Goal: Information Seeking & Learning: Learn about a topic

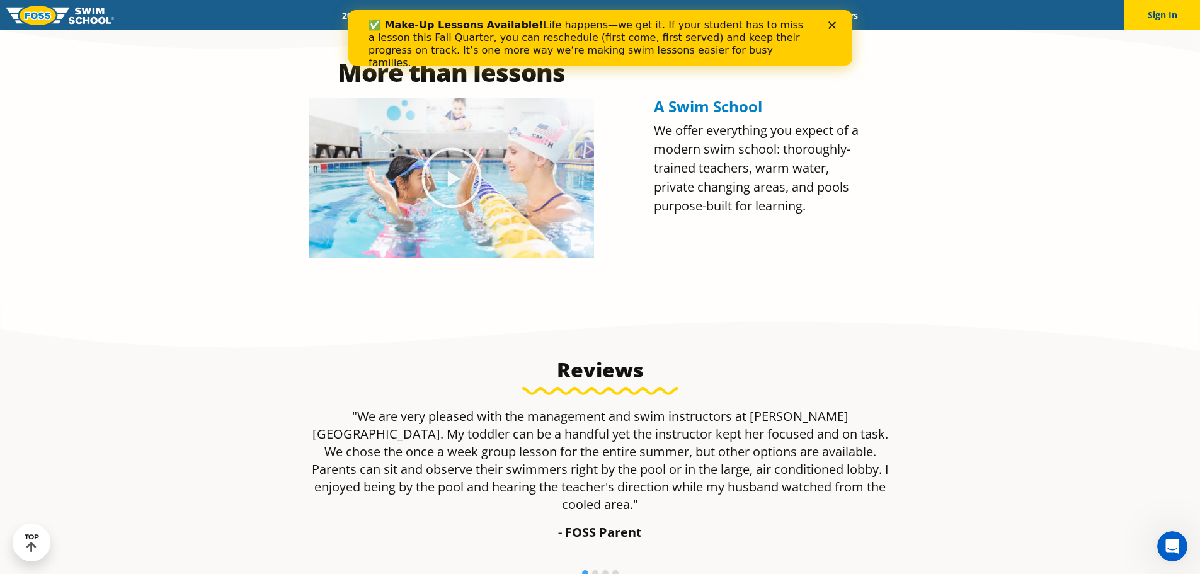
scroll to position [378, 0]
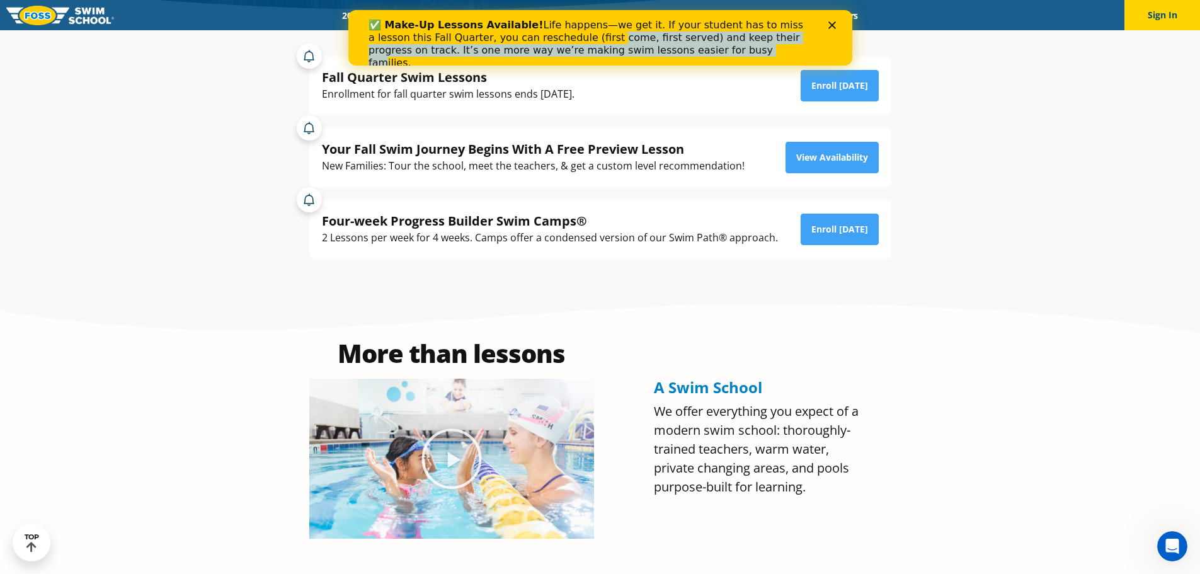
drag, startPoint x: 613, startPoint y: 53, endPoint x: 568, endPoint y: 51, distance: 45.4
click at [533, 41] on div "✅ Make-Up Lessons Available! Life happens—we get it. If your student has to mis…" at bounding box center [589, 44] width 443 height 50
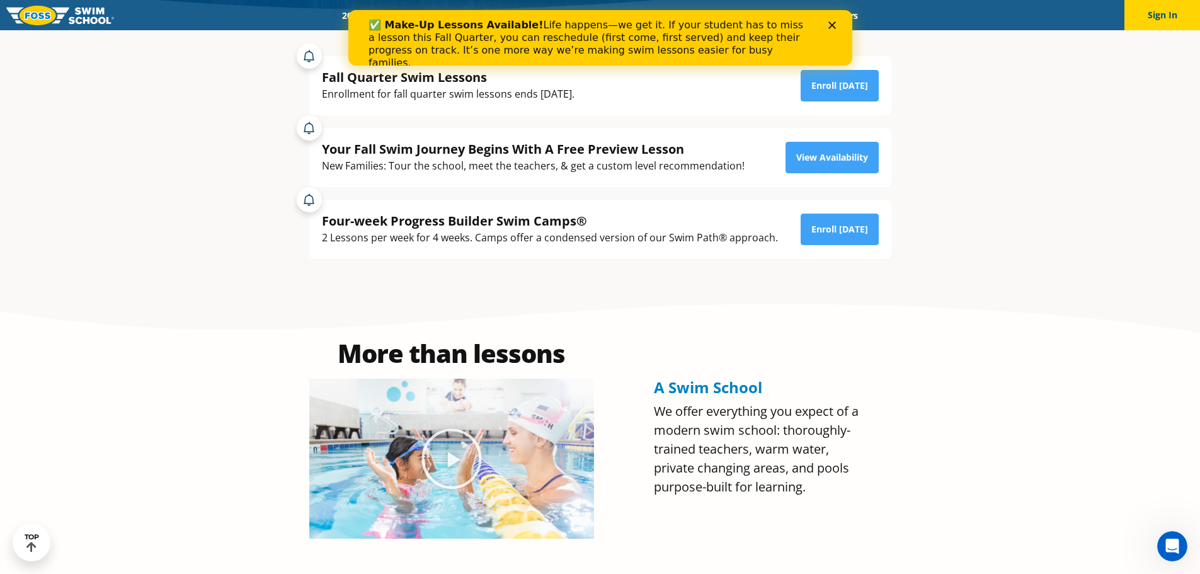
click at [651, 55] on div "✅ Make-Up Lessons Available! Life happens—we get it. If your student has to mis…" at bounding box center [589, 44] width 443 height 50
click at [831, 26] on icon "Close" at bounding box center [831, 25] width 8 height 8
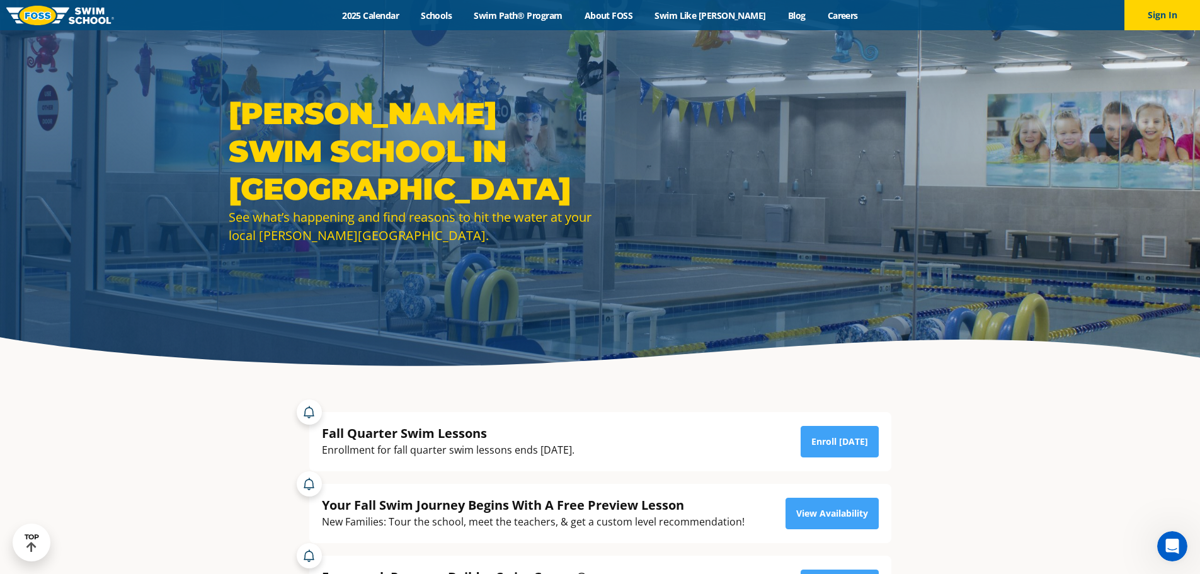
scroll to position [0, 0]
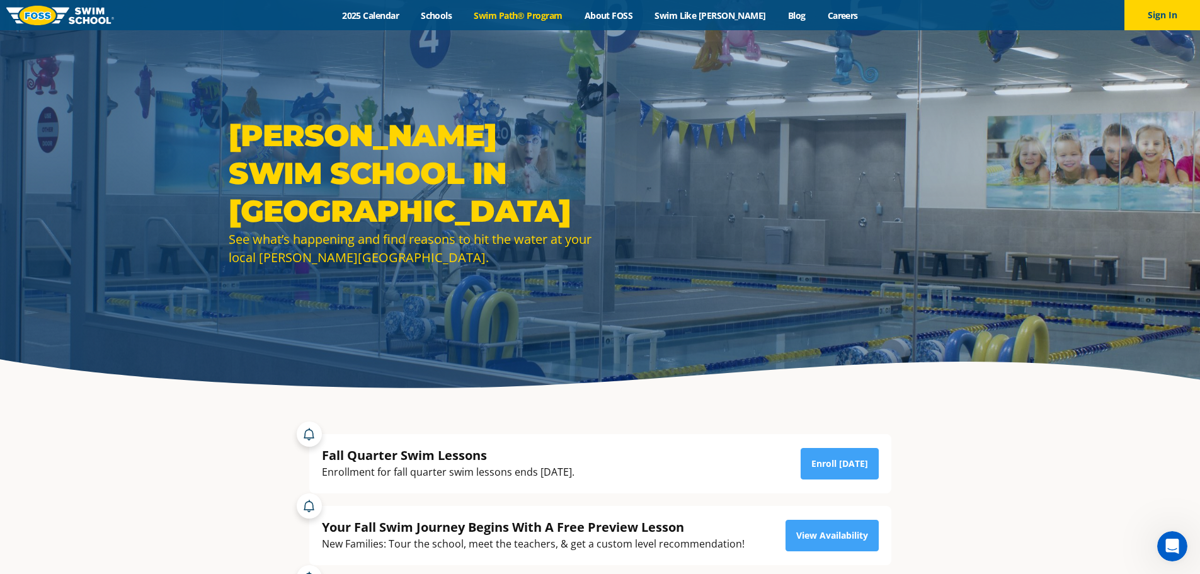
click at [543, 18] on link "Swim Path® Program" at bounding box center [518, 15] width 110 height 12
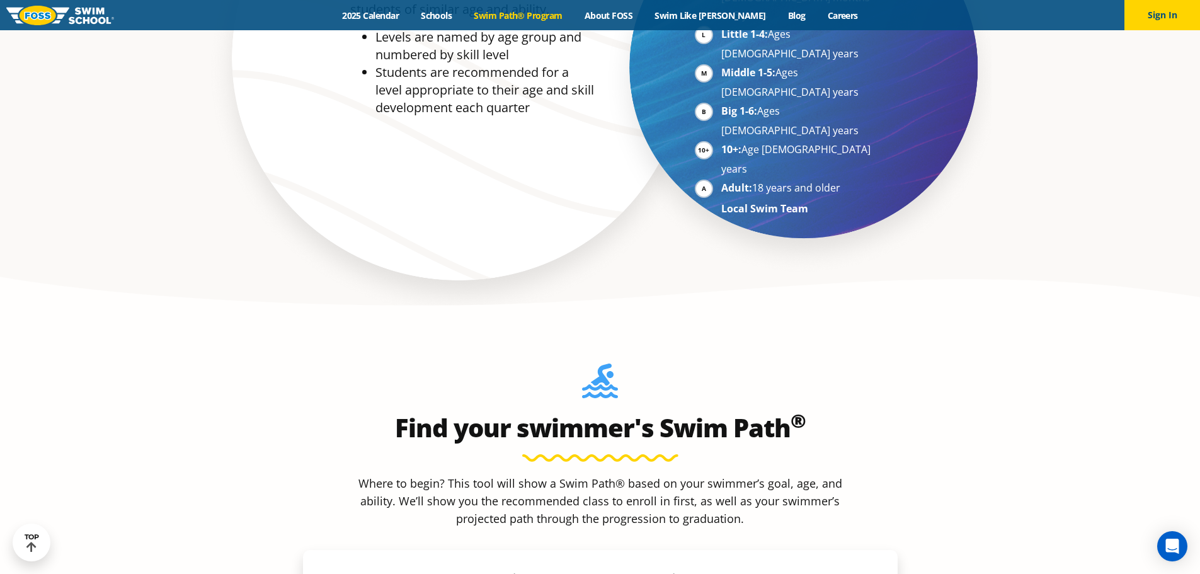
scroll to position [819, 0]
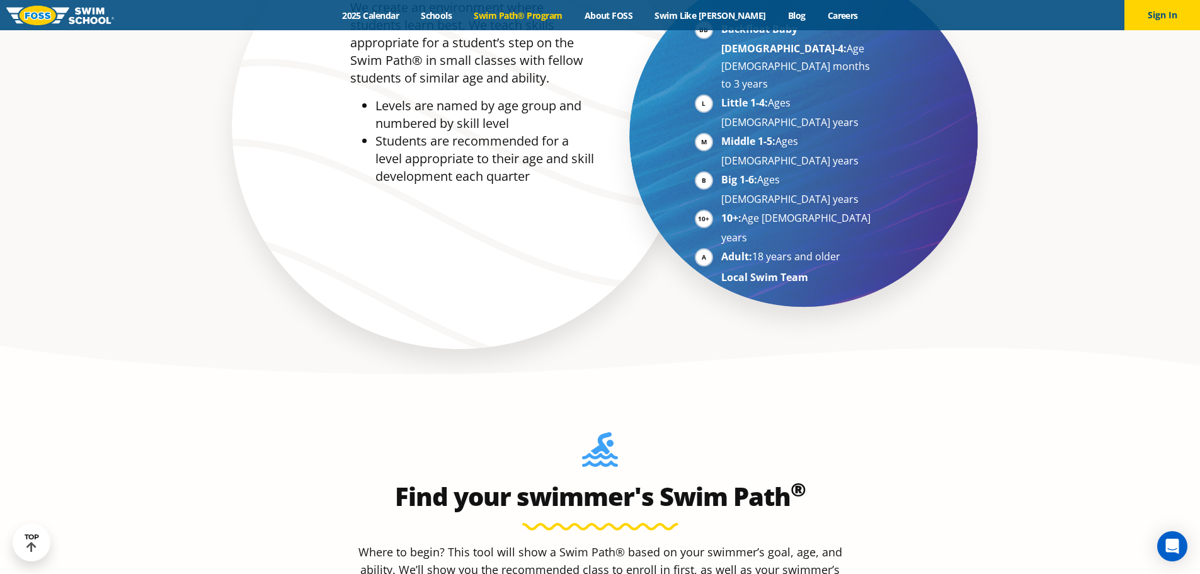
click at [415, 22] on div "Menu 2025 Calendar Schools Swim Path® Program About FOSS Swim Like Regan Blog C…" at bounding box center [600, 15] width 1200 height 30
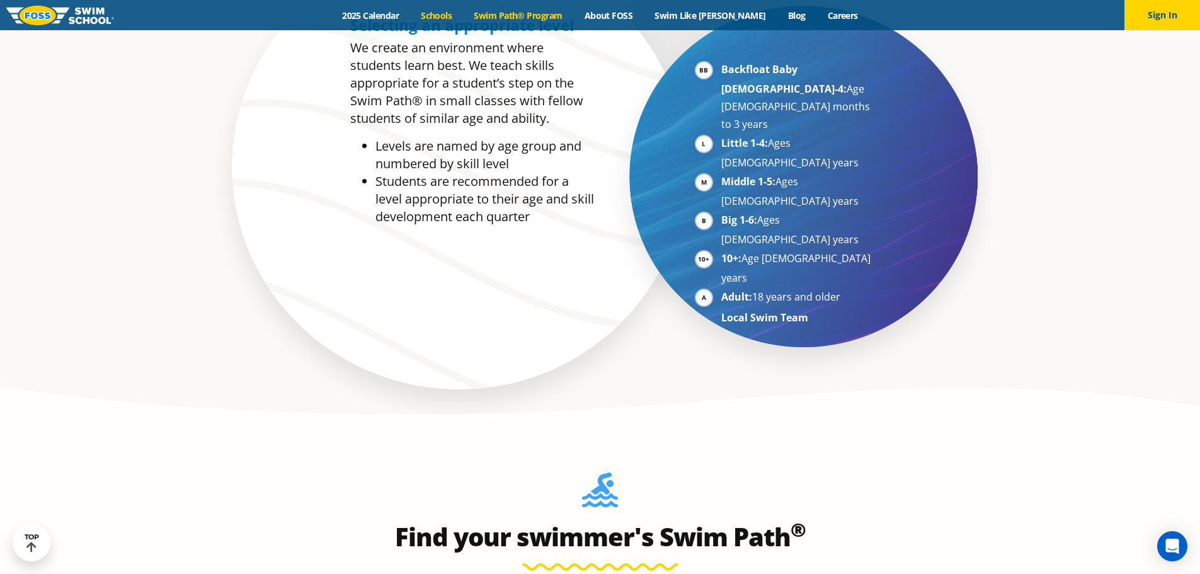
scroll to position [756, 0]
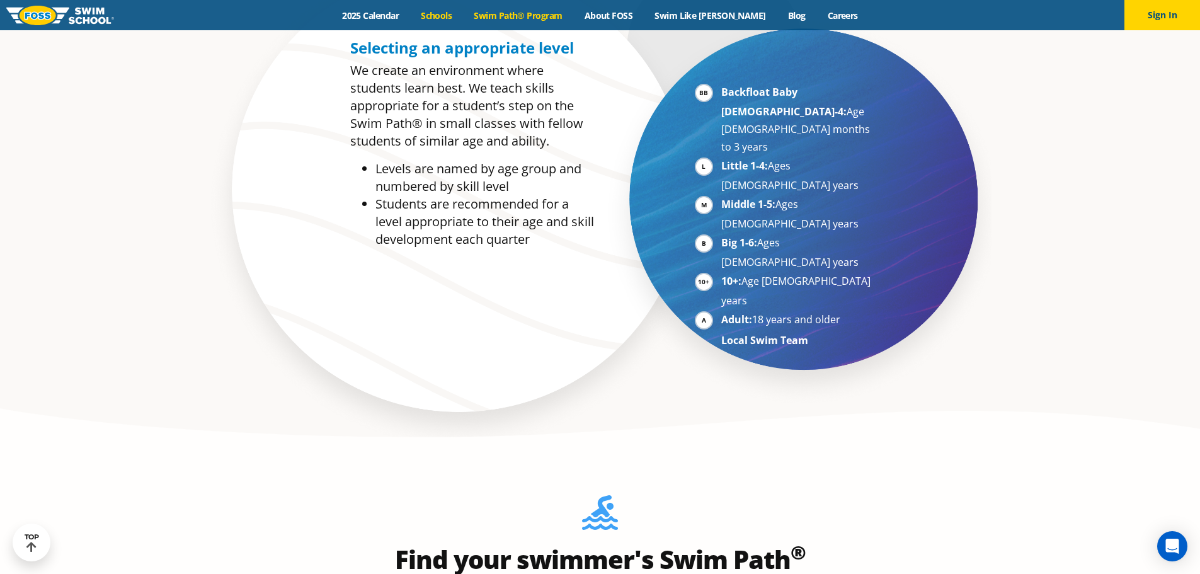
click at [458, 18] on link "Schools" at bounding box center [436, 15] width 53 height 12
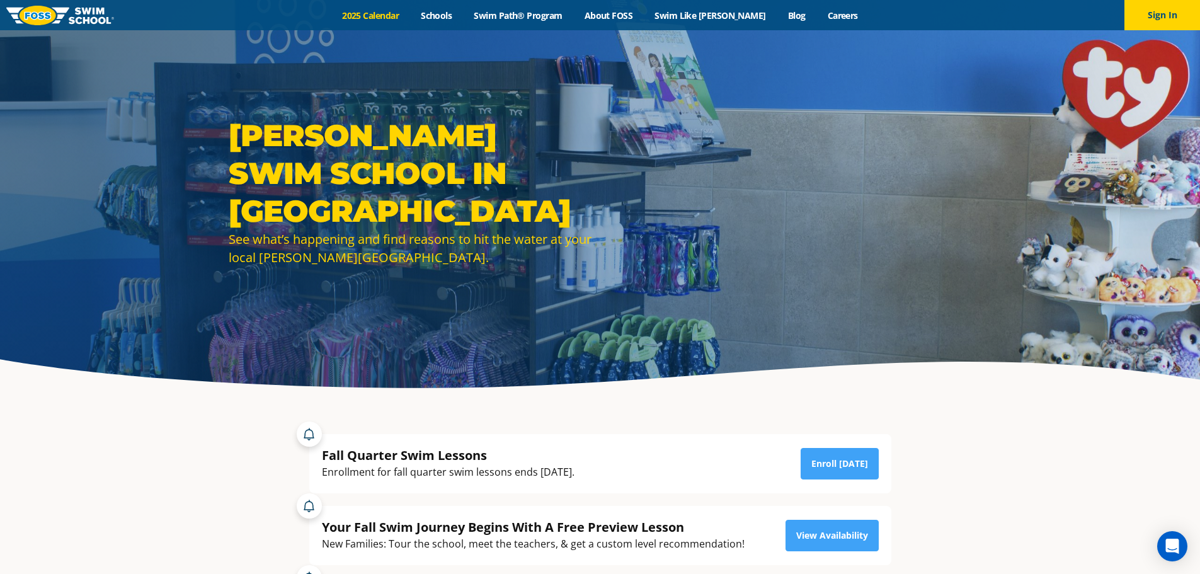
click at [404, 15] on link "2025 Calendar" at bounding box center [370, 15] width 79 height 12
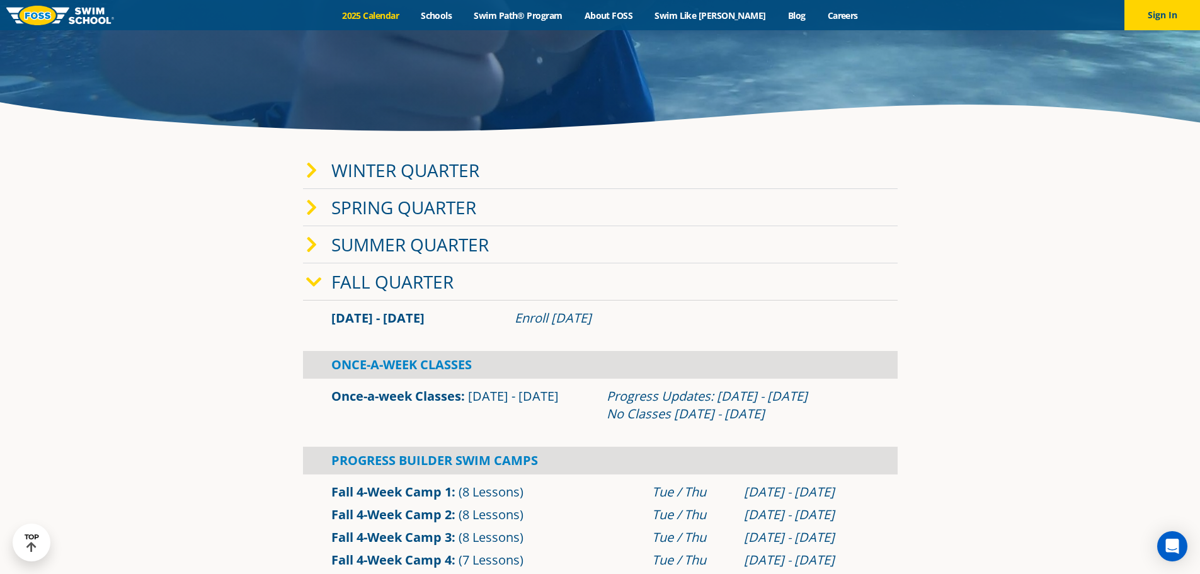
scroll to position [252, 0]
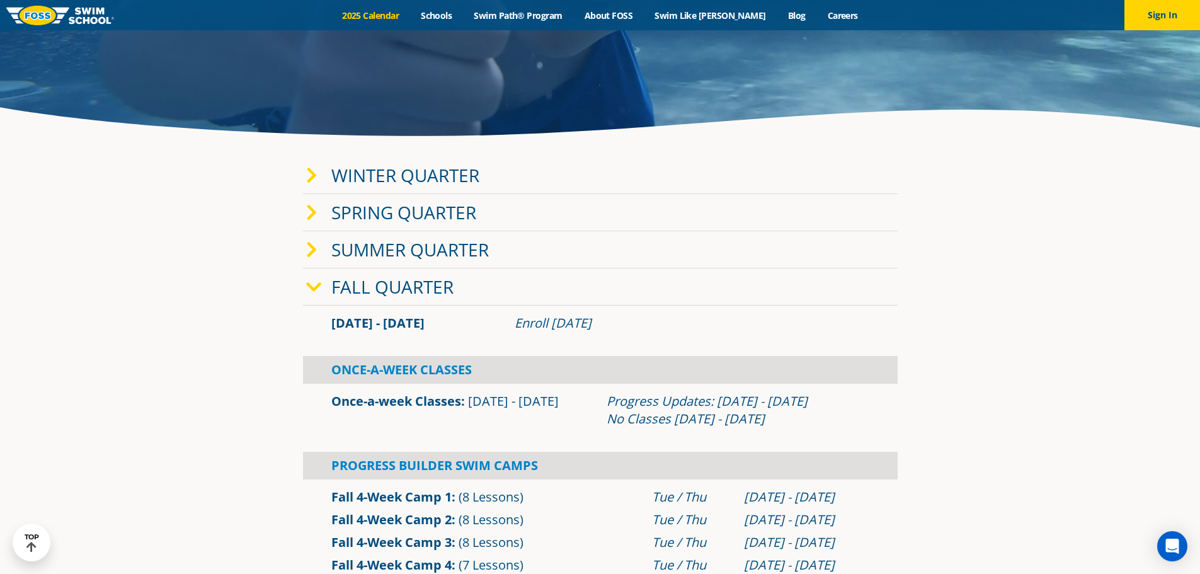
click at [382, 182] on link "Winter Quarter" at bounding box center [405, 175] width 148 height 24
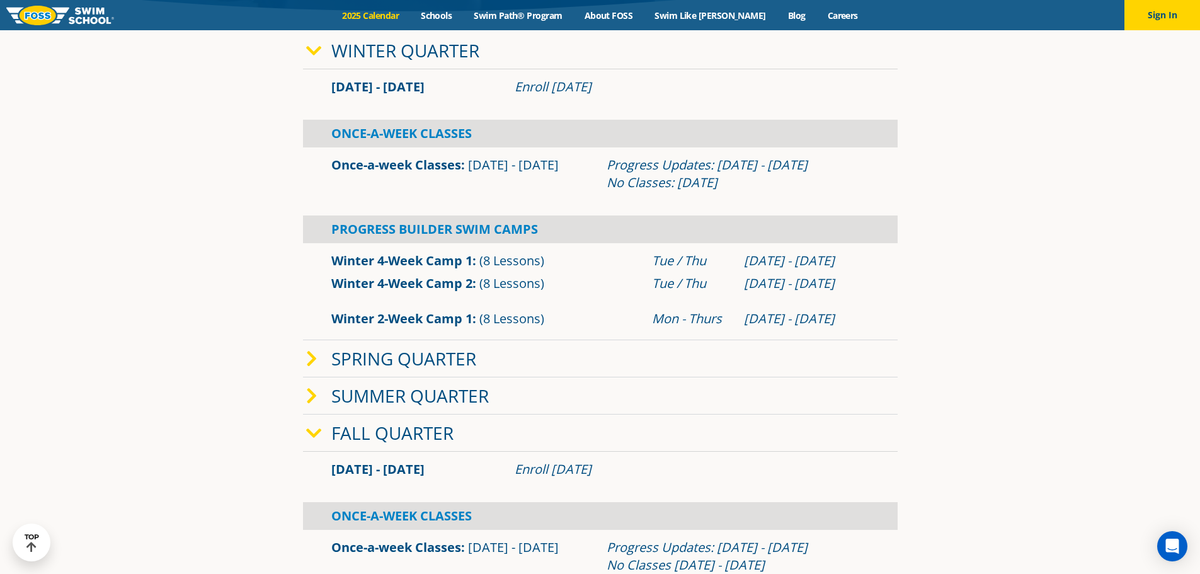
scroll to position [378, 0]
click at [411, 137] on div "Once-A-Week Classes" at bounding box center [600, 132] width 594 height 28
click at [402, 167] on link "Once-a-week Classes" at bounding box center [396, 163] width 130 height 17
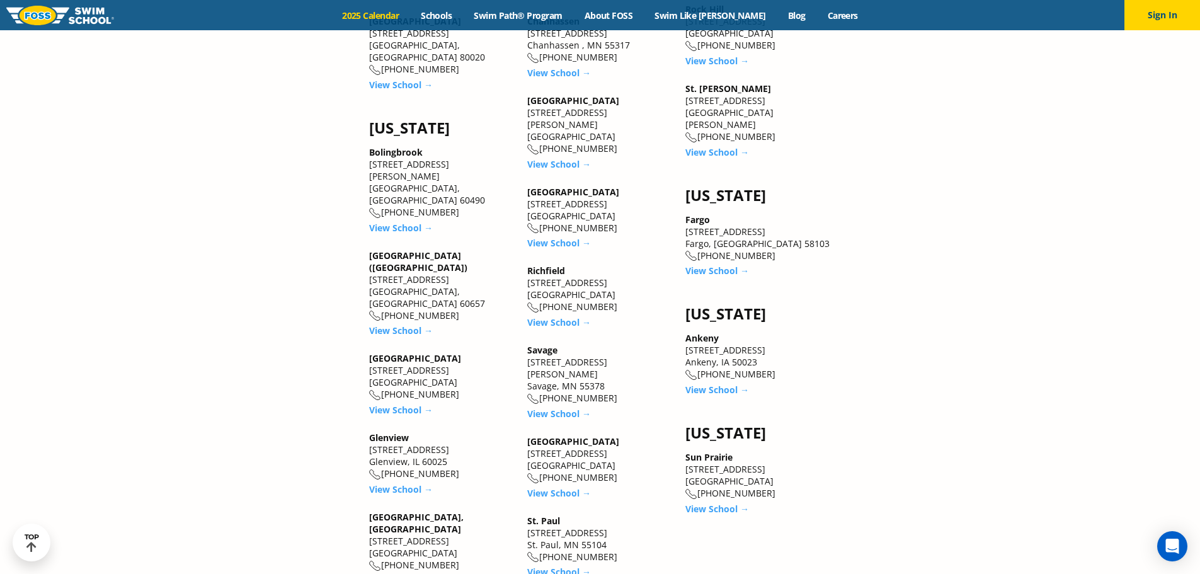
scroll to position [1844, 0]
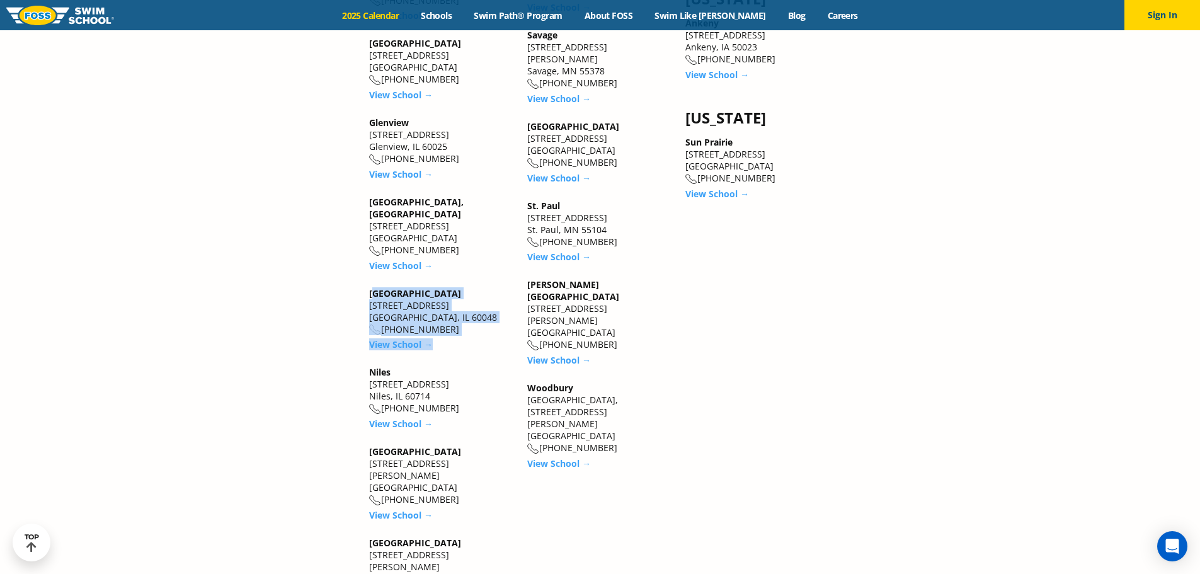
drag, startPoint x: 375, startPoint y: 203, endPoint x: 457, endPoint y: 253, distance: 96.3
click at [457, 253] on div "[US_STATE] Bolingbrook [STREET_ADDRESS][PERSON_NAME] [PHONE_NUMBER] View School…" at bounding box center [441, 208] width 145 height 808
click at [278, 243] on section "[US_STATE] [GEOGRAPHIC_DATA] [STREET_ADDRESS][PERSON_NAME] [PHONE_NUMBER] View …" at bounding box center [600, 47] width 1200 height 1259
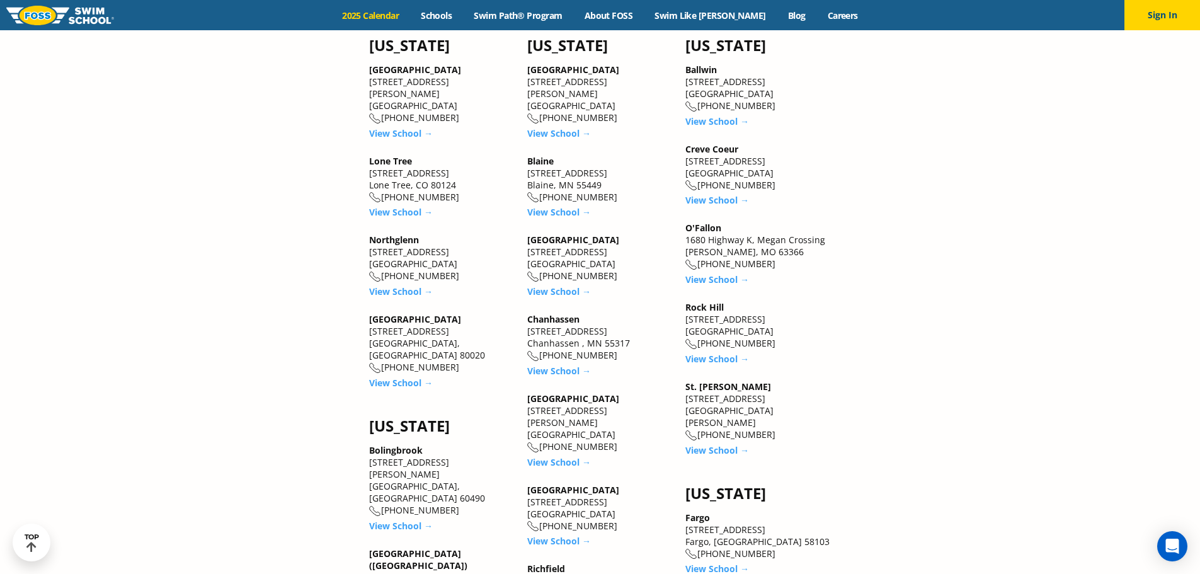
scroll to position [1196, 0]
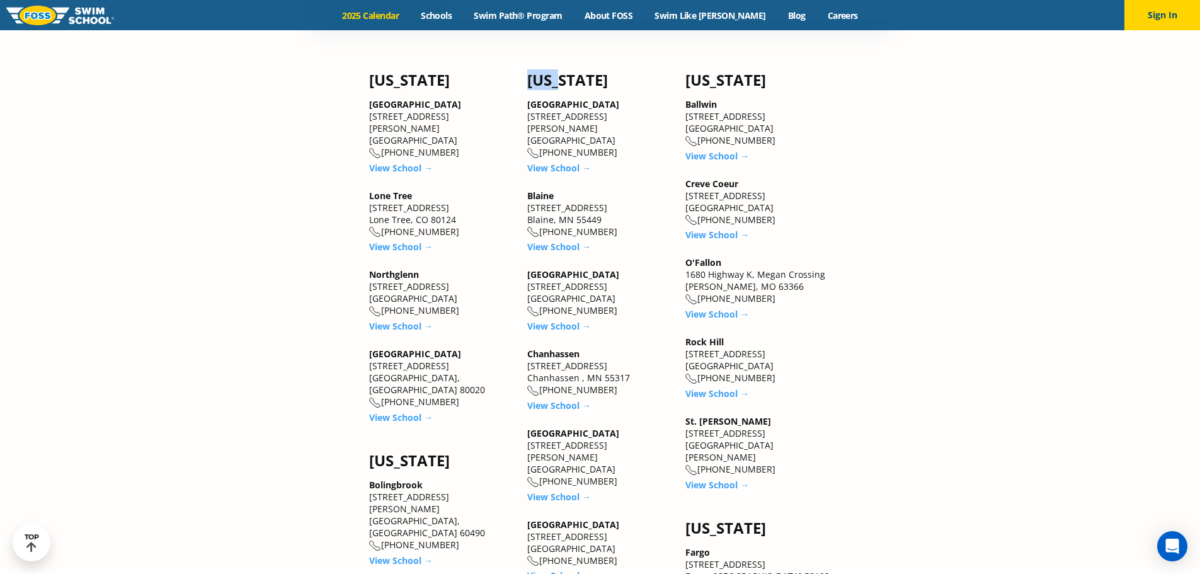
drag, startPoint x: 537, startPoint y: 82, endPoint x: 587, endPoint y: 73, distance: 51.1
click at [567, 76] on h4 "[US_STATE]" at bounding box center [599, 80] width 145 height 18
click at [587, 73] on h4 "[US_STATE]" at bounding box center [599, 80] width 145 height 18
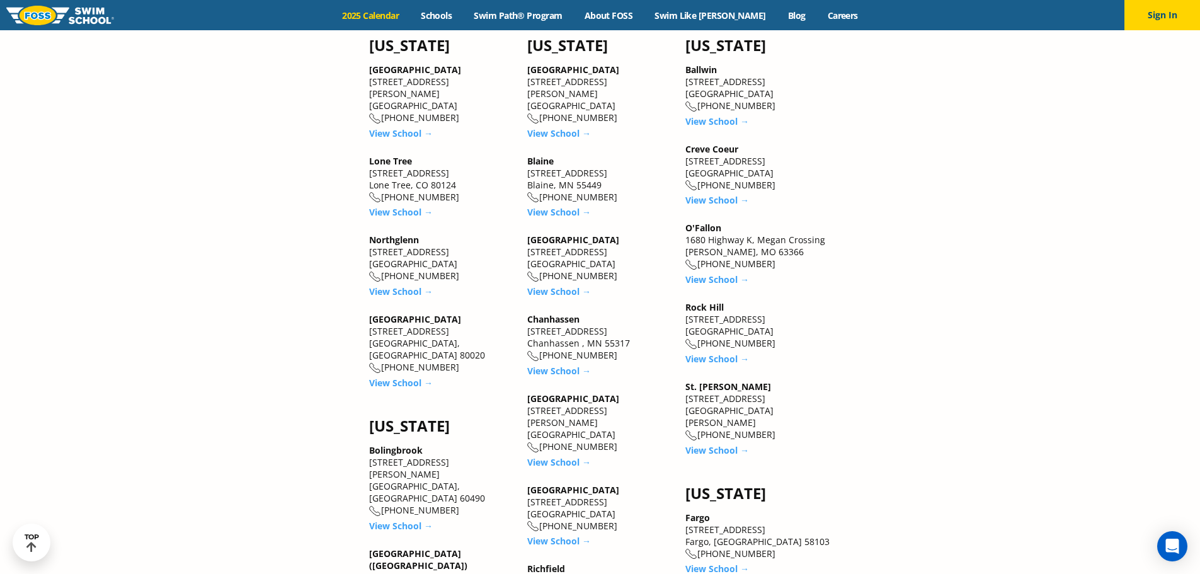
scroll to position [1322, 0]
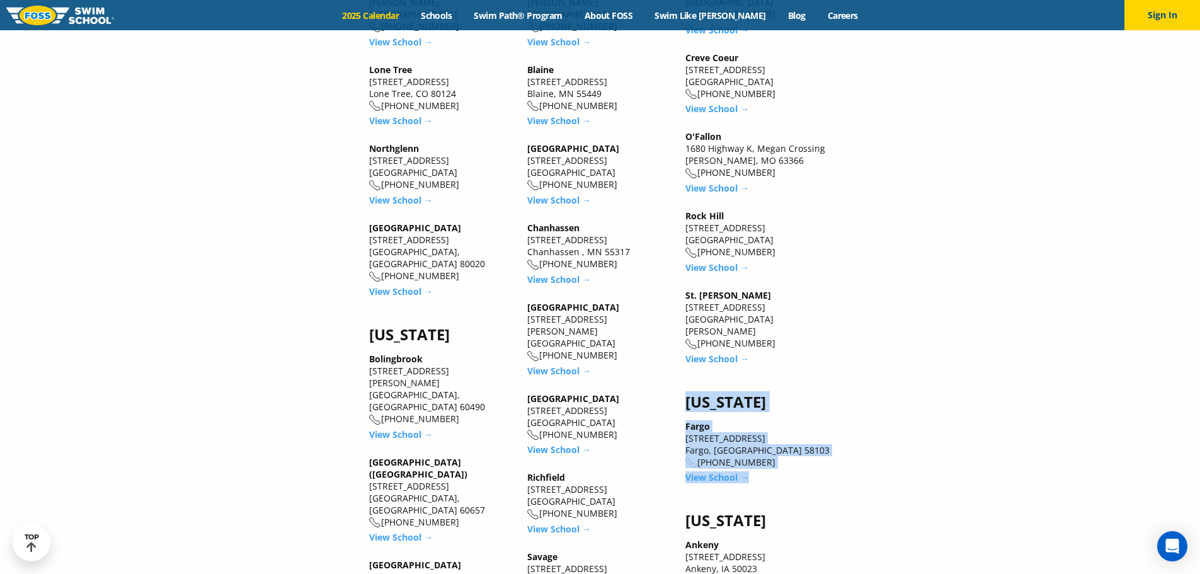
drag, startPoint x: 776, startPoint y: 474, endPoint x: 682, endPoint y: 392, distance: 124.5
click at [682, 392] on div "[US_STATE] Ballwin [STREET_ADDRESS] [PHONE_NUMBER] View School → Creve Coeur [S…" at bounding box center [758, 547] width 158 height 1217
click at [903, 382] on section "[US_STATE] [GEOGRAPHIC_DATA] [STREET_ADDRESS][PERSON_NAME] [PHONE_NUMBER] View …" at bounding box center [600, 568] width 1200 height 1259
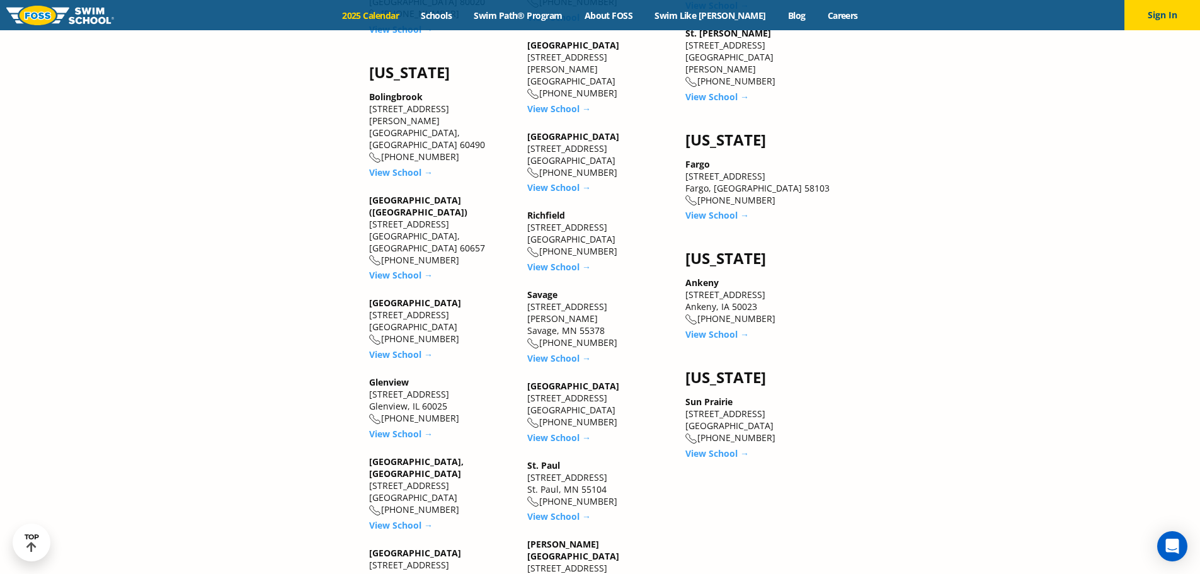
scroll to position [1700, 0]
